Goal: Check status: Check status

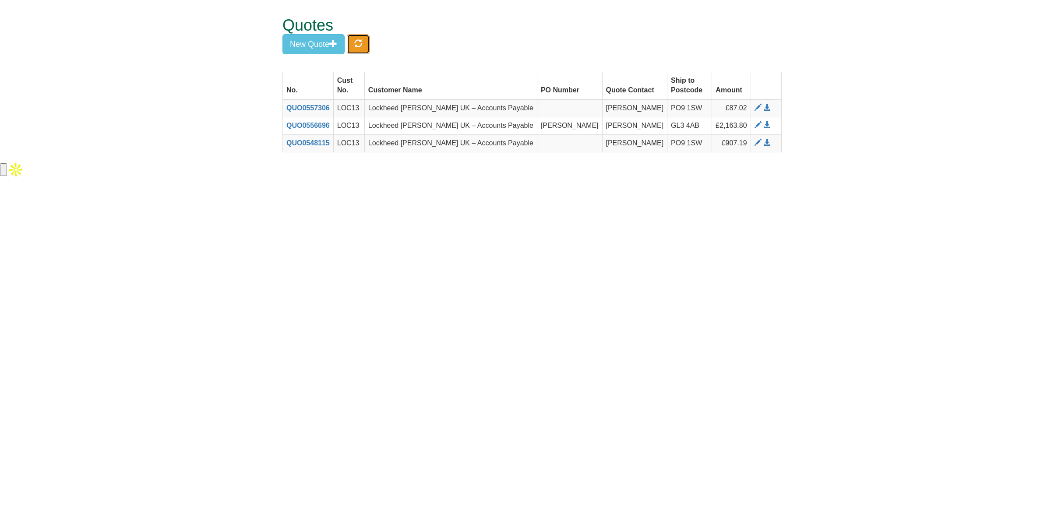
click at [366, 46] on button "button" at bounding box center [358, 44] width 23 height 20
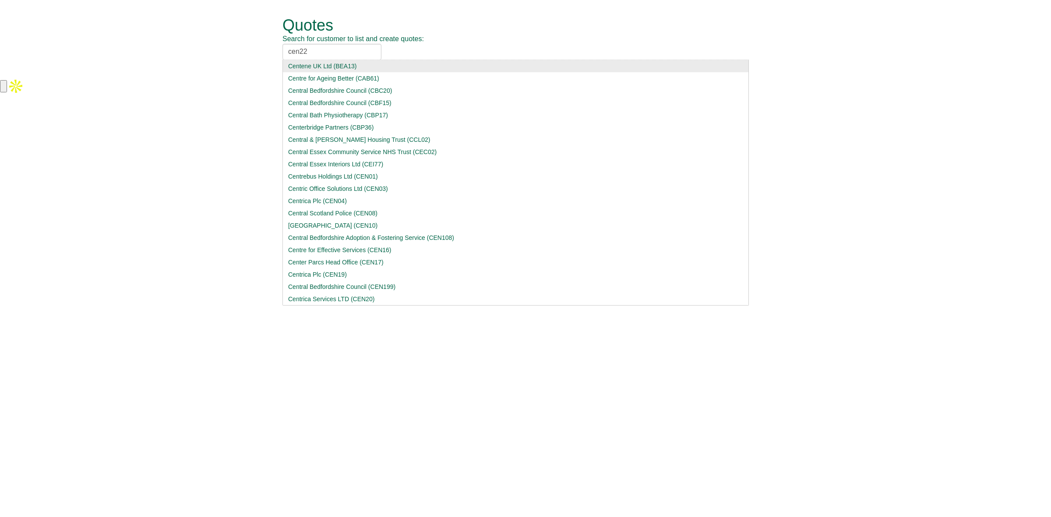
drag, startPoint x: 351, startPoint y: 53, endPoint x: 255, endPoint y: 52, distance: 95.5
click at [255, 52] on form "Quotes Search for customer to list and create quotes: cen22 Centene UK Ltd (BEA…" at bounding box center [525, 39] width 1051 height 78
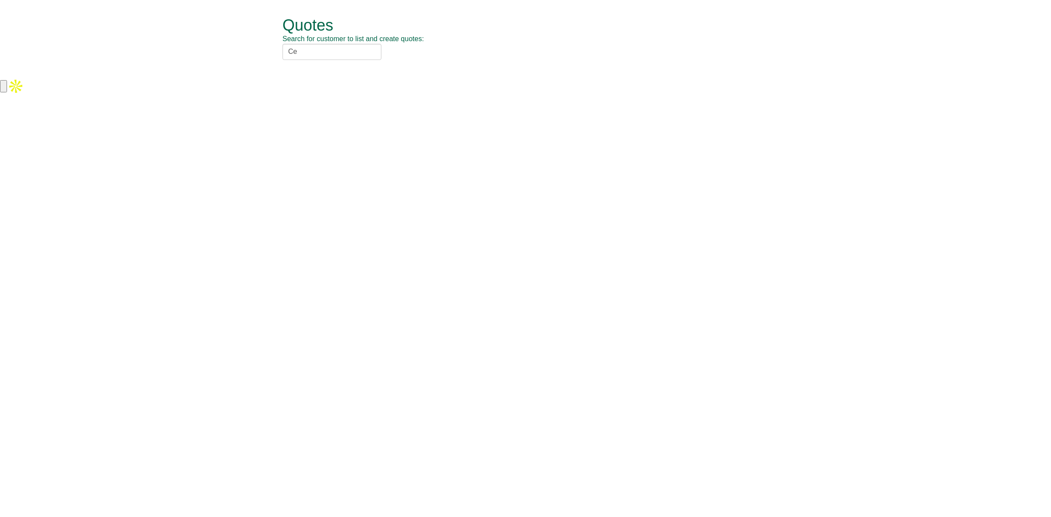
type input "C"
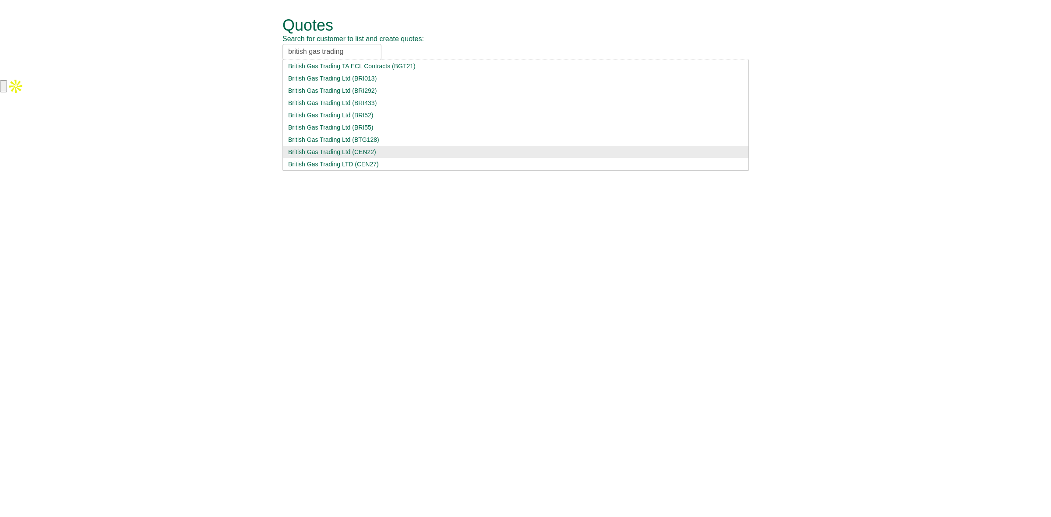
type input "british gas trading"
click at [317, 154] on div "British Gas Trading Ltd (CEN22)" at bounding box center [515, 152] width 455 height 9
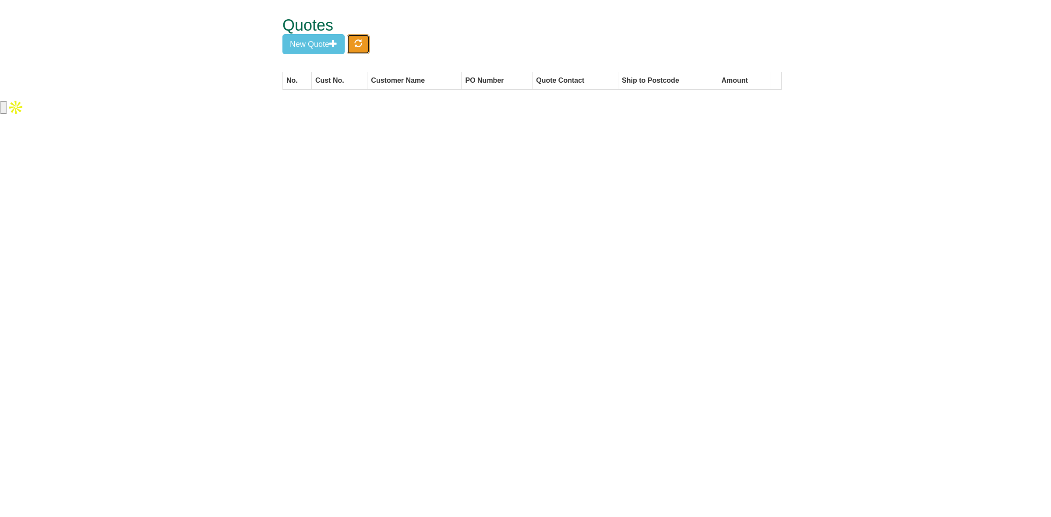
click at [362, 52] on button "button" at bounding box center [358, 44] width 23 height 20
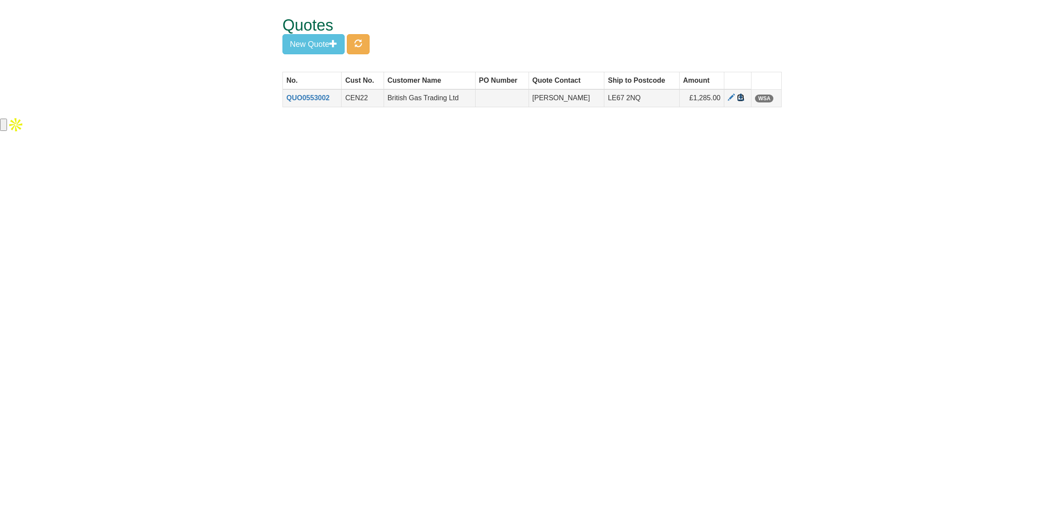
click at [739, 99] on span at bounding box center [740, 97] width 7 height 7
click at [729, 97] on span at bounding box center [731, 97] width 7 height 7
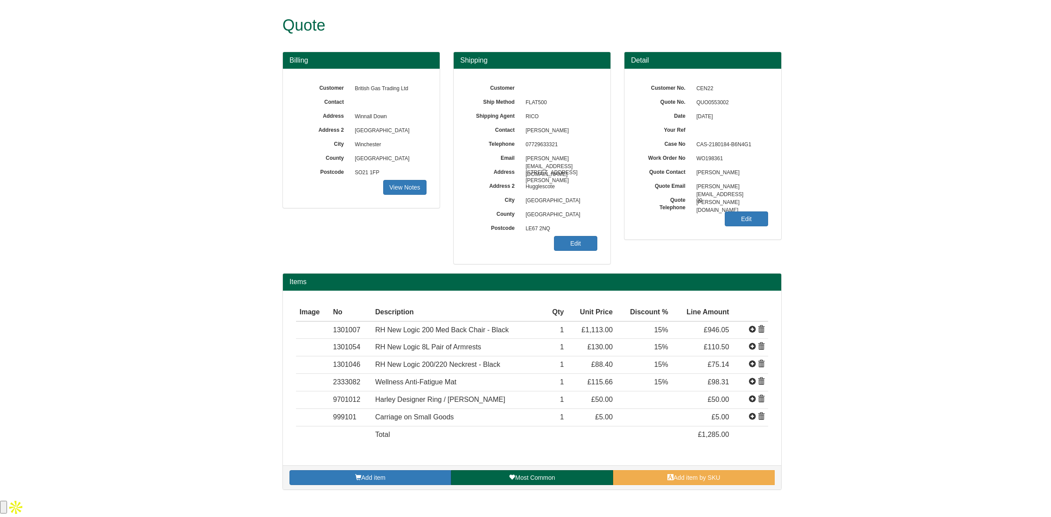
click at [33, 214] on form "Quote Billing Customer British Gas Trading Ltd Contact Address Winnall Down Add…" at bounding box center [525, 249] width 1051 height 499
